Goal: Find specific page/section: Find specific page/section

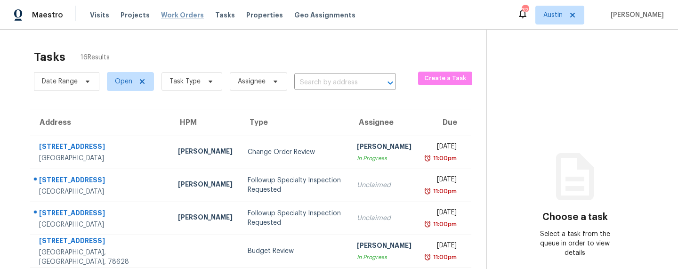
click at [162, 15] on span "Work Orders" at bounding box center [182, 14] width 43 height 9
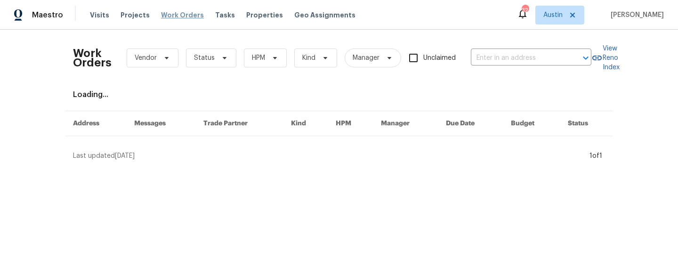
click at [180, 19] on span "Work Orders" at bounding box center [182, 14] width 43 height 9
click at [131, 17] on span "Projects" at bounding box center [135, 14] width 29 height 9
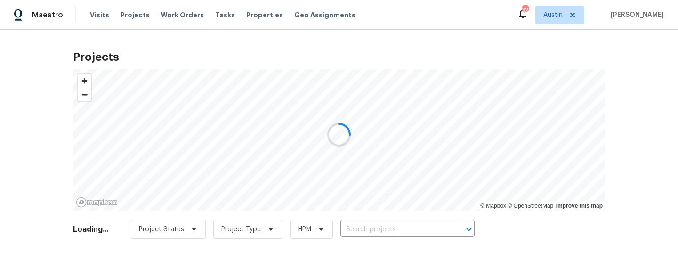
click at [243, 13] on div at bounding box center [339, 134] width 678 height 269
click at [246, 16] on div at bounding box center [339, 134] width 678 height 269
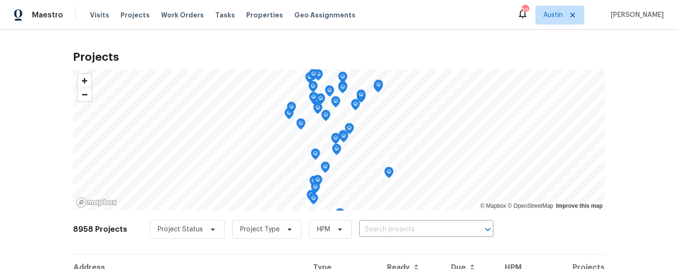
click at [246, 16] on span "Properties" at bounding box center [264, 14] width 37 height 9
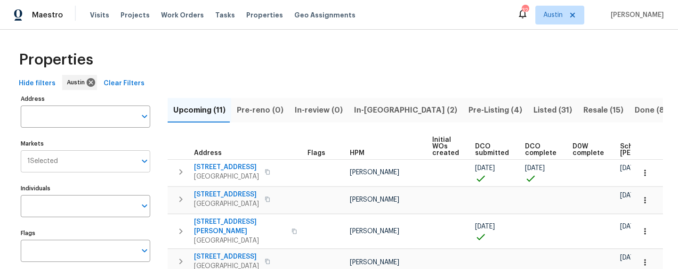
click at [73, 163] on input "Markets" at bounding box center [97, 161] width 78 height 22
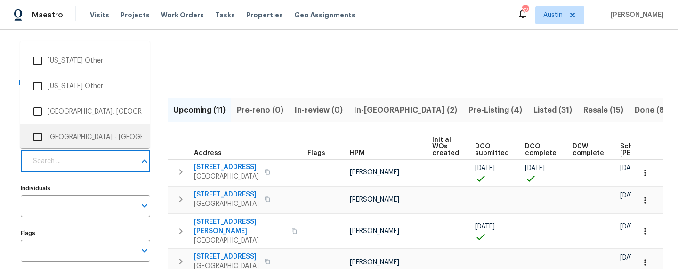
scroll to position [1331, 0]
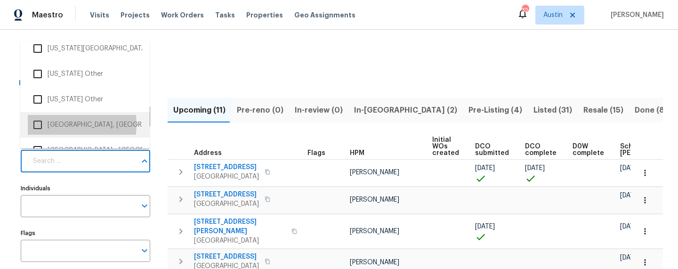
click at [61, 124] on li "Killeen, TX" at bounding box center [85, 125] width 114 height 20
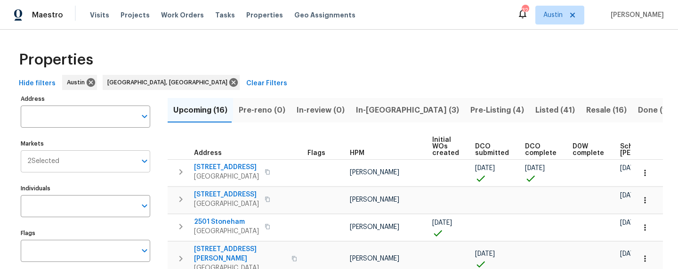
click at [90, 166] on input "Markets" at bounding box center [97, 161] width 77 height 22
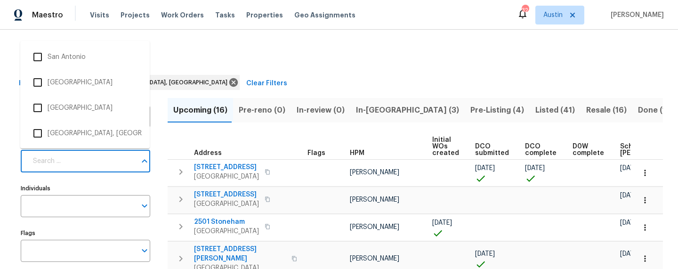
scroll to position [2749, 0]
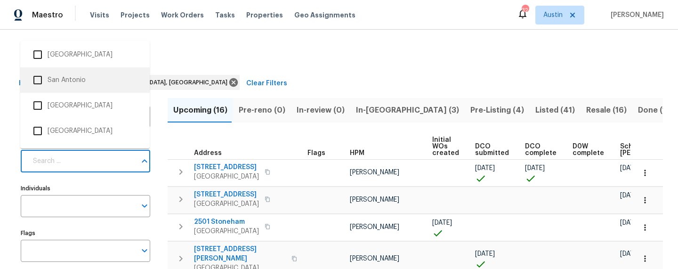
click at [38, 78] on input "checkbox" at bounding box center [38, 80] width 20 height 20
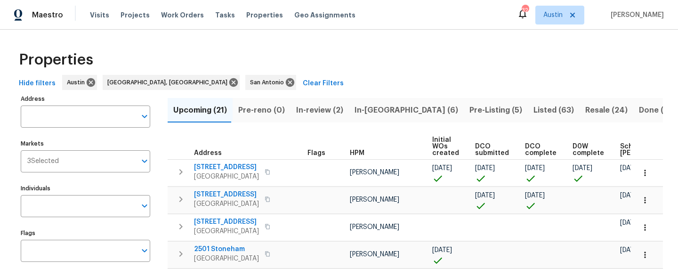
click at [620, 150] on span "Scheduled COE" at bounding box center [646, 149] width 53 height 13
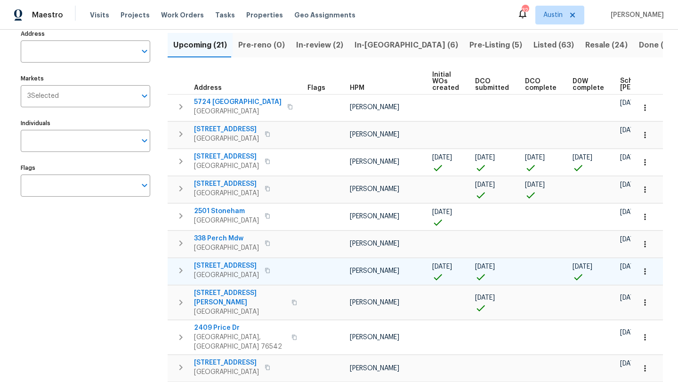
scroll to position [63, 0]
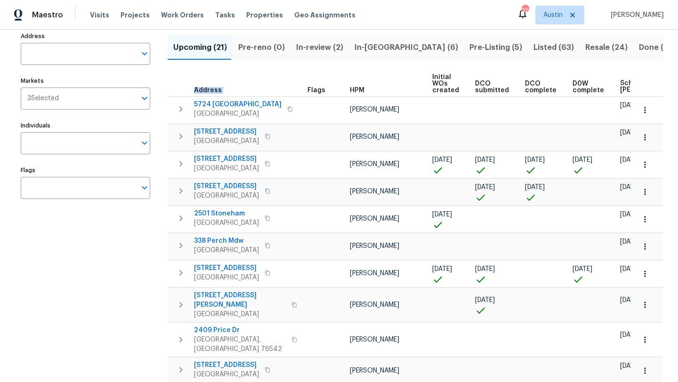
drag, startPoint x: 388, startPoint y: 66, endPoint x: 291, endPoint y: 84, distance: 98.6
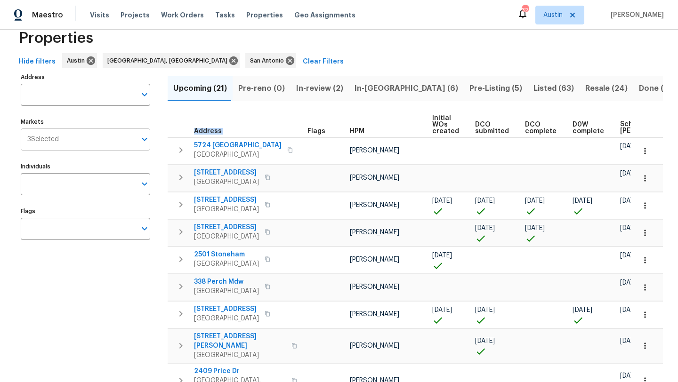
scroll to position [19, 0]
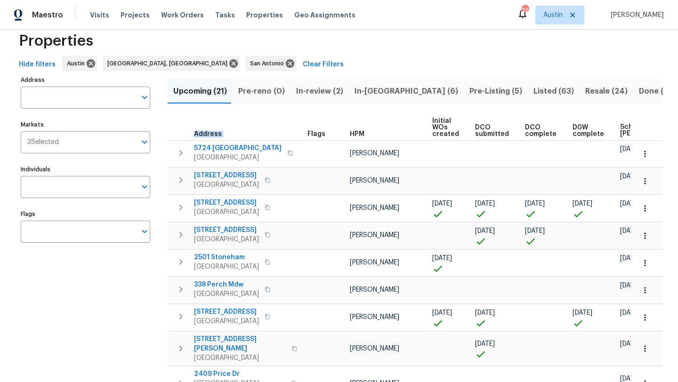
click at [29, 65] on span "Hide filters" at bounding box center [37, 65] width 37 height 12
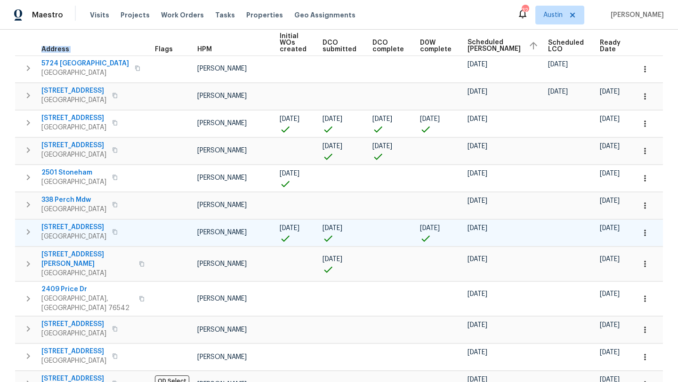
scroll to position [103, 0]
